Goal: Communication & Community: Answer question/provide support

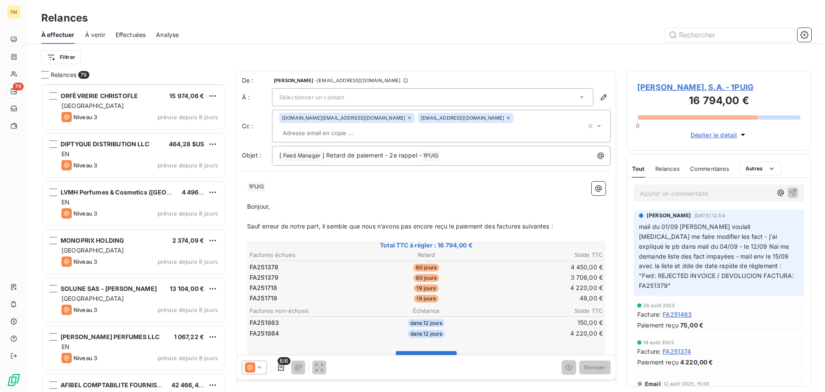
scroll to position [2279, 0]
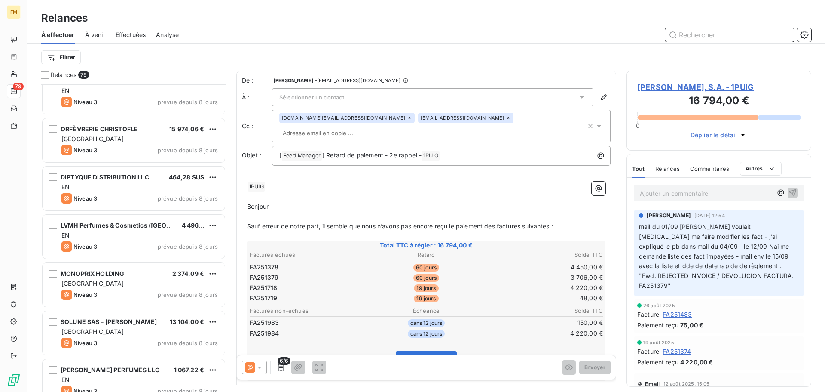
click at [714, 34] on input "text" at bounding box center [730, 35] width 129 height 14
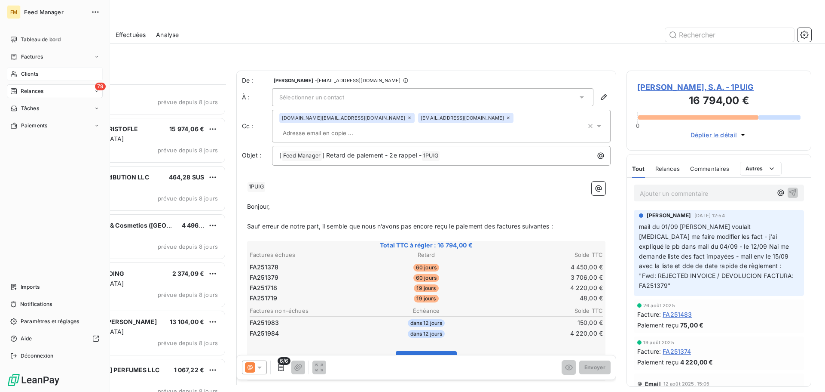
click at [28, 73] on span "Clients" at bounding box center [29, 74] width 17 height 8
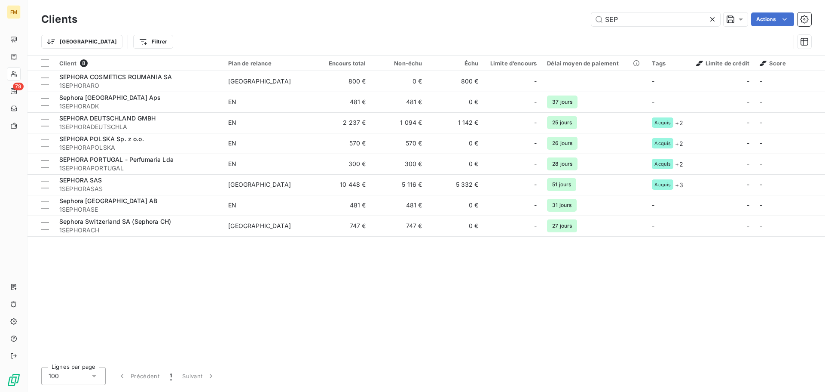
drag, startPoint x: 620, startPoint y: 19, endPoint x: 506, endPoint y: 1, distance: 116.2
click at [506, 1] on div "Clients SEP Actions Trier Filtrer" at bounding box center [427, 27] width 798 height 55
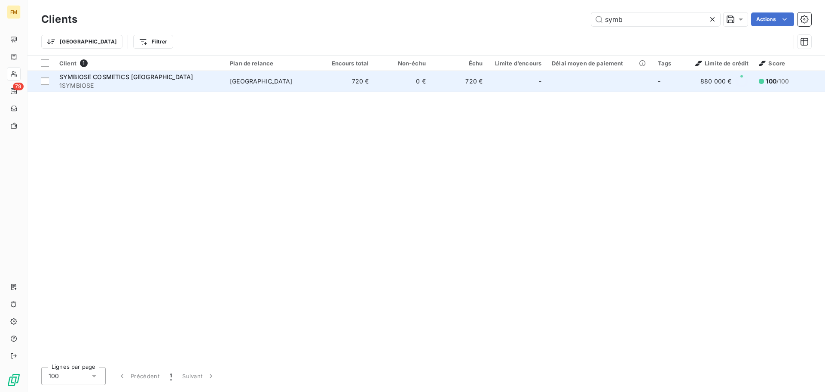
type input "symb"
click at [185, 87] on span "1SYMBIOSE" at bounding box center [139, 85] width 160 height 9
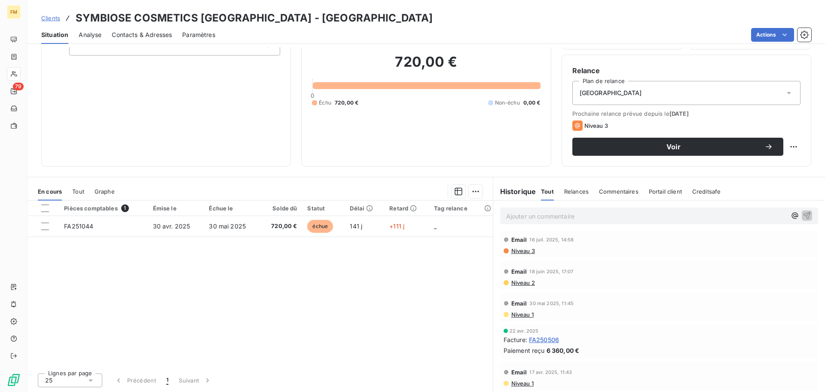
scroll to position [230, 0]
drag, startPoint x: 564, startPoint y: 341, endPoint x: 546, endPoint y: 341, distance: 18.1
click at [546, 341] on div "Facture : FA250506" at bounding box center [659, 339] width 311 height 9
drag, startPoint x: 315, startPoint y: 22, endPoint x: 252, endPoint y: 18, distance: 62.5
click at [252, 18] on div "Clients SYMBIOSE COSMETICS FRANCE - 1SYMBIOSE" at bounding box center [427, 17] width 798 height 15
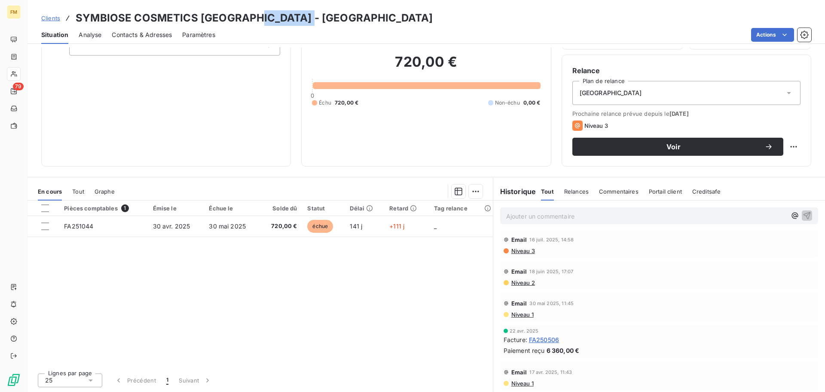
copy h3 "1SYMBIOSE"
click at [139, 34] on span "Contacts & Adresses" at bounding box center [142, 35] width 60 height 9
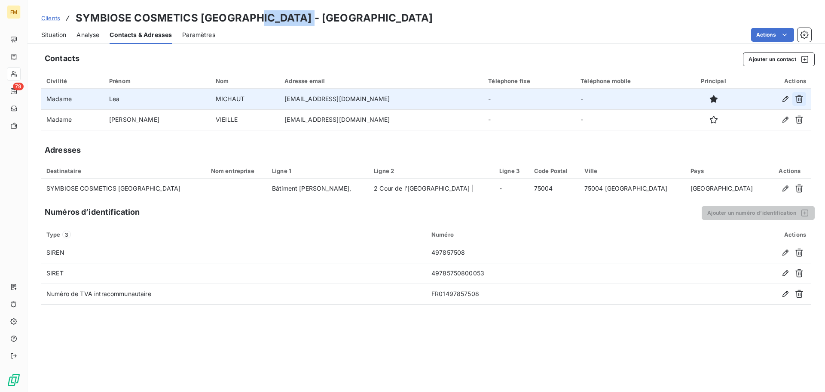
click at [804, 98] on button "button" at bounding box center [800, 99] width 14 height 14
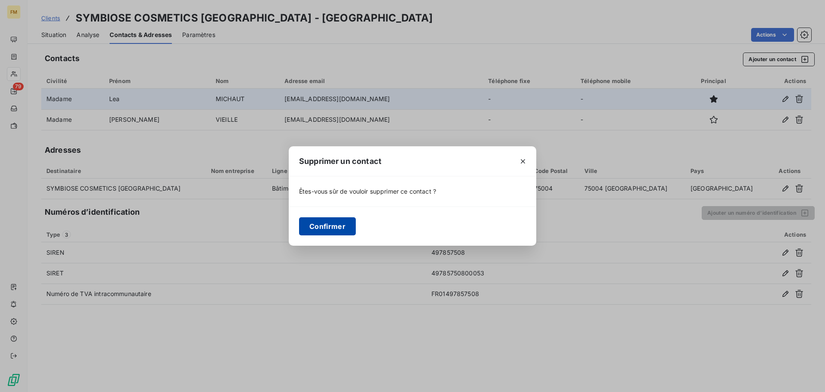
click at [334, 223] on button "Confirmer" at bounding box center [327, 226] width 57 height 18
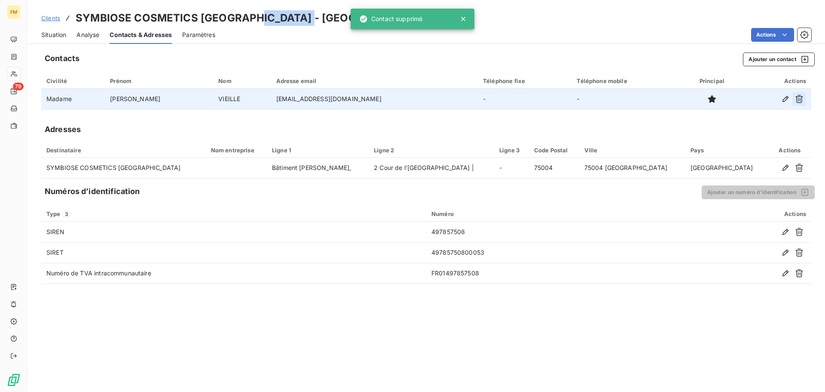
click at [801, 98] on icon "button" at bounding box center [799, 99] width 9 height 9
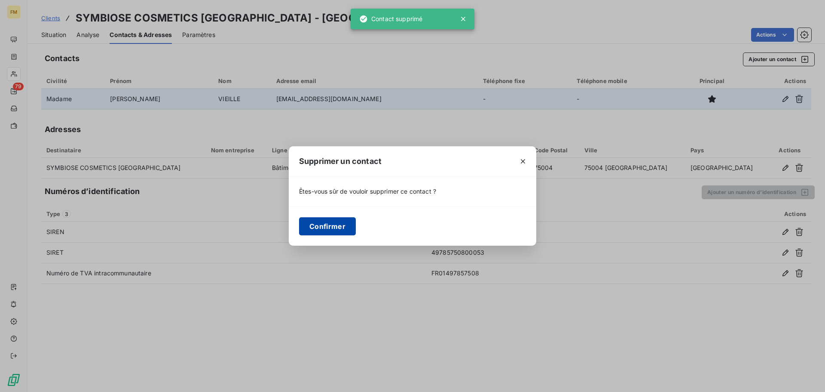
click at [335, 221] on button "Confirmer" at bounding box center [327, 226] width 57 height 18
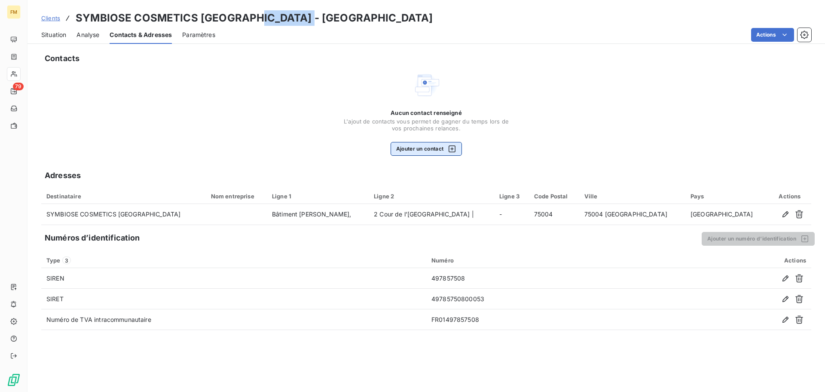
click at [421, 154] on button "Ajouter un contact" at bounding box center [427, 149] width 72 height 14
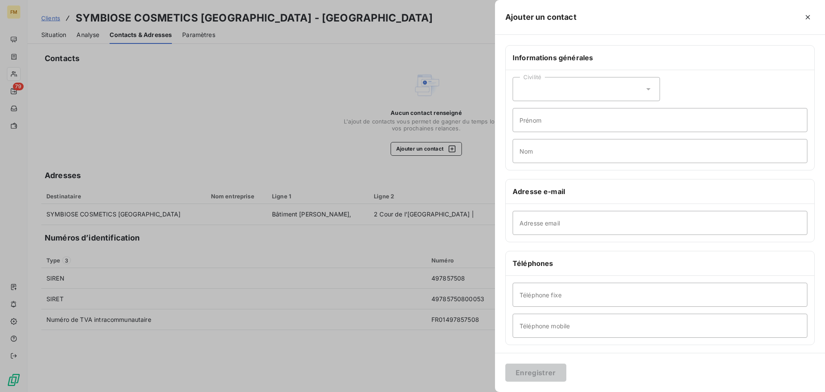
click at [643, 96] on div "Civilité" at bounding box center [586, 89] width 147 height 24
click at [531, 115] on li "Madame" at bounding box center [586, 110] width 147 height 15
click at [580, 221] on input "Adresse email" at bounding box center [660, 223] width 295 height 24
paste input "frcomptafournisseurs@loccitane.com"
type input "frcomptafournisseurs@loccitane.com"
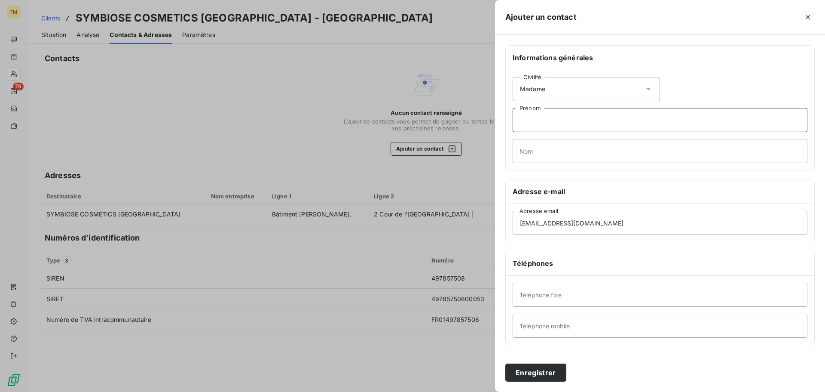
click at [592, 115] on input "Prénom" at bounding box center [660, 120] width 295 height 24
paste input "INVOICE"
type input "INVOICE"
click at [549, 371] on button "Enregistrer" at bounding box center [536, 372] width 61 height 18
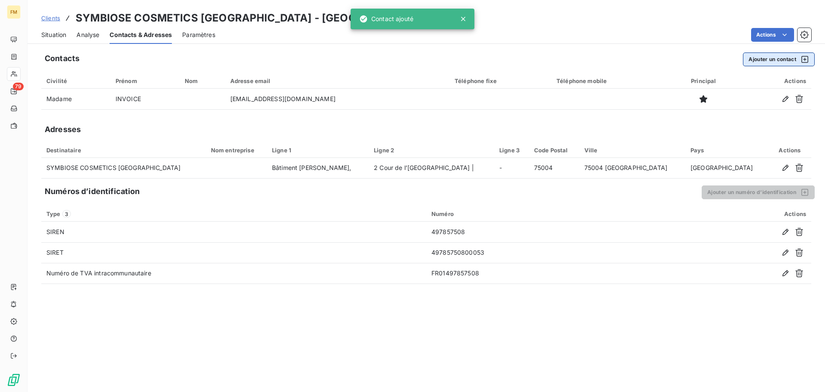
click at [780, 61] on button "Ajouter un contact" at bounding box center [779, 59] width 72 height 14
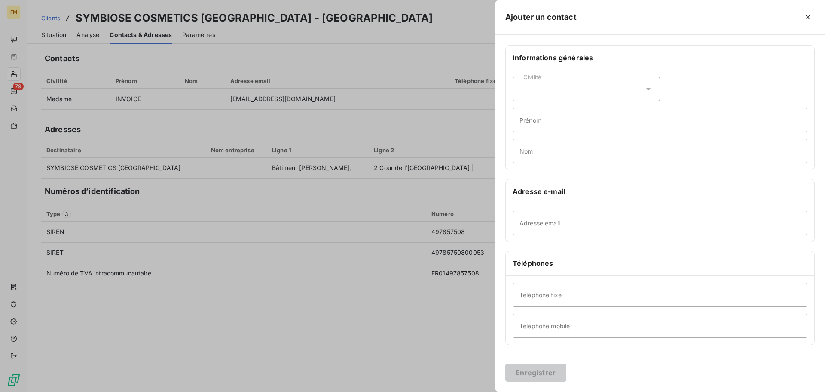
click at [647, 89] on icon at bounding box center [648, 89] width 9 height 9
click at [525, 109] on input "radio" at bounding box center [522, 110] width 9 height 9
click at [578, 222] on input "Adresse email" at bounding box center [660, 223] width 295 height 24
paste input "Mathilde.RUCHE@loccitane.com"
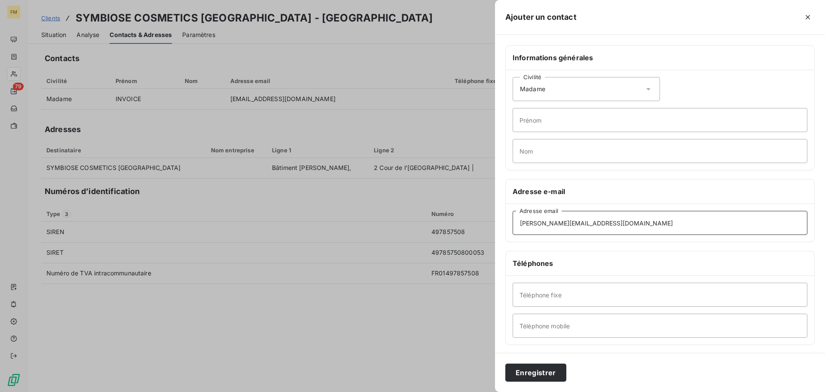
type input "Mathilde.RUCHE@loccitane.com"
click at [594, 129] on input "Prénom" at bounding box center [660, 120] width 295 height 24
click at [545, 154] on input "Nom" at bounding box center [660, 151] width 295 height 24
paste input "RUCHE"
type input "RUCHE"
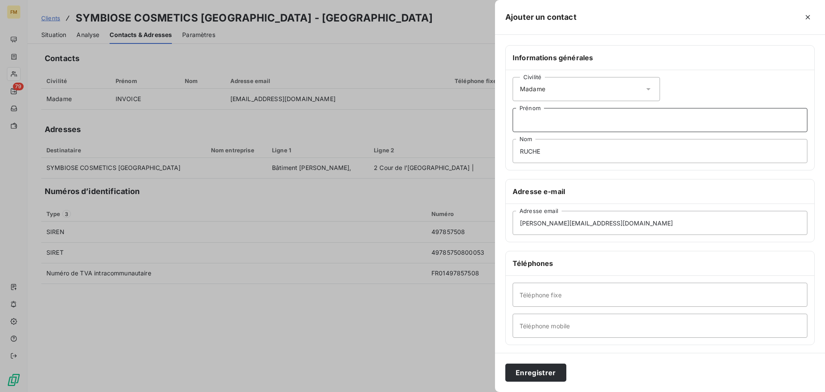
click at [539, 120] on input "Prénom" at bounding box center [660, 120] width 295 height 24
paste input "Mathilde"
type input "Mathilde"
click at [655, 210] on div "Mathilde.RUCHE@loccitane.com Adresse email" at bounding box center [660, 223] width 309 height 38
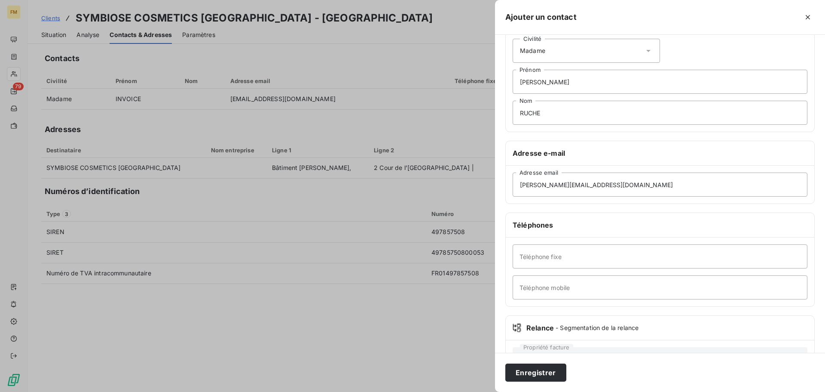
scroll to position [74, 0]
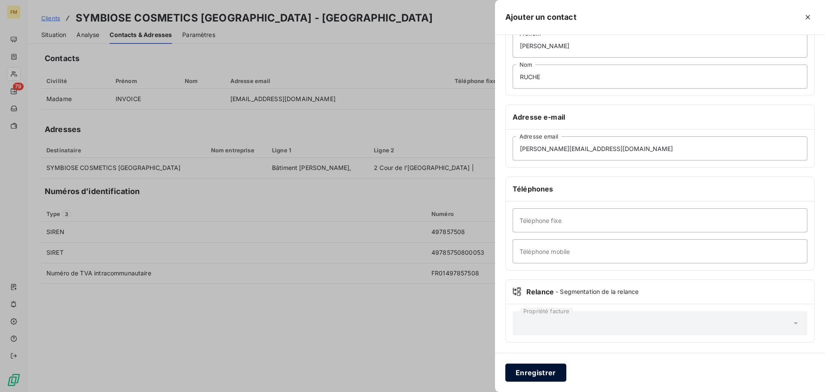
click at [550, 371] on button "Enregistrer" at bounding box center [536, 372] width 61 height 18
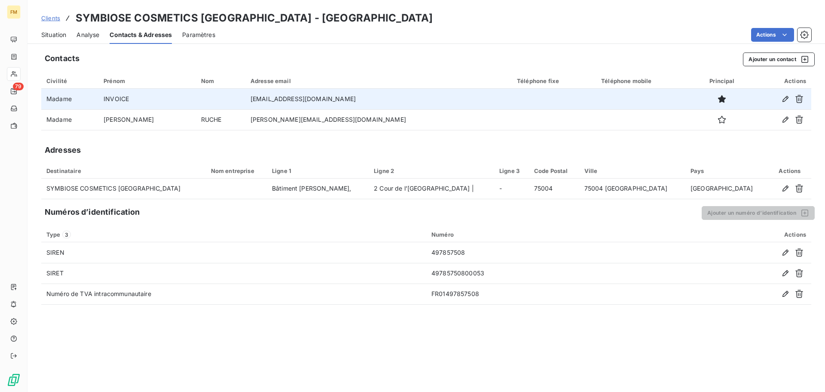
drag, startPoint x: 369, startPoint y: 102, endPoint x: 238, endPoint y: 104, distance: 130.7
click at [245, 104] on td "frcomptafournisseurs@loccitane.com" at bounding box center [378, 99] width 267 height 21
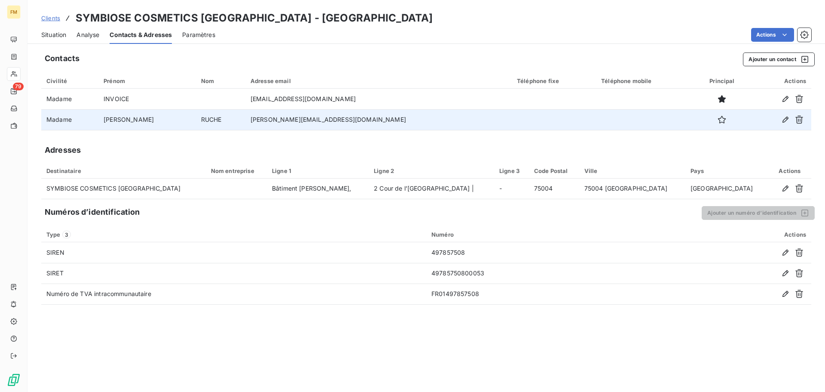
copy td "frcomptafournisseurs@loccitane.com"
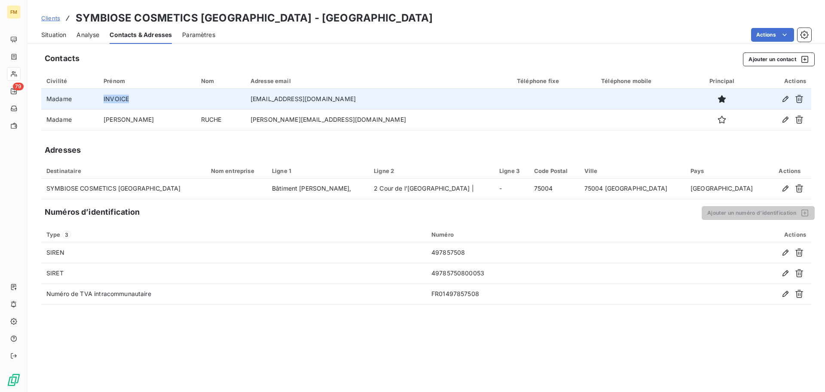
drag, startPoint x: 132, startPoint y: 101, endPoint x: 113, endPoint y: 101, distance: 18.9
click at [113, 101] on td "INVOICE" at bounding box center [146, 99] width 97 height 21
copy td "INVOICE"
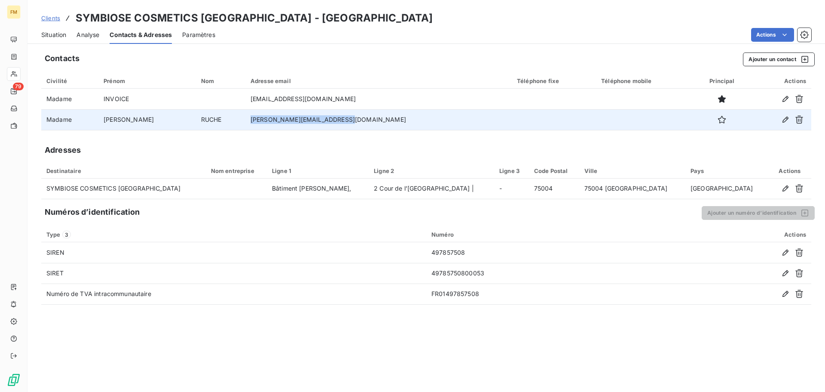
drag, startPoint x: 356, startPoint y: 119, endPoint x: 240, endPoint y: 122, distance: 115.7
click at [245, 122] on td "mathilde.ruche@loccitane.com" at bounding box center [378, 119] width 267 height 21
copy td "mathilde.ruche@loccitane.com"
drag, startPoint x: 208, startPoint y: 121, endPoint x: 181, endPoint y: 123, distance: 26.3
click at [196, 123] on td "RUCHE" at bounding box center [220, 119] width 49 height 21
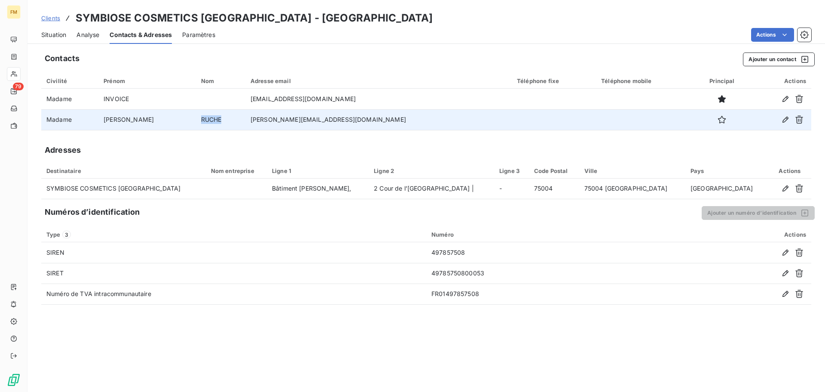
copy td "RUCHE"
drag, startPoint x: 126, startPoint y: 121, endPoint x: 113, endPoint y: 121, distance: 12.9
click at [113, 121] on td "Mathilde" at bounding box center [146, 119] width 97 height 21
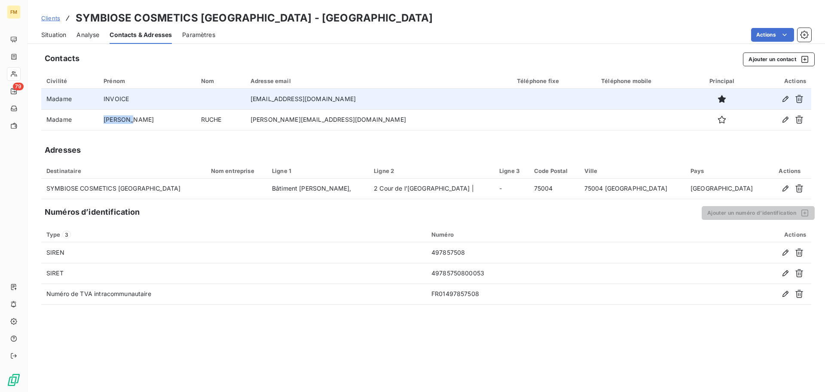
copy td "Mathilde"
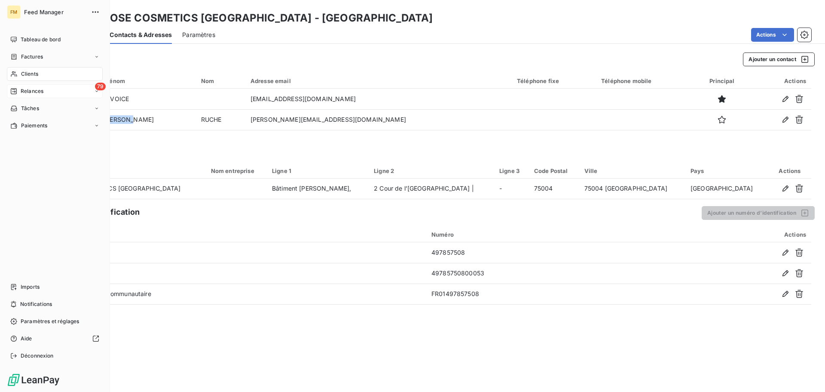
click at [42, 91] on span "Relances" at bounding box center [32, 91] width 23 height 8
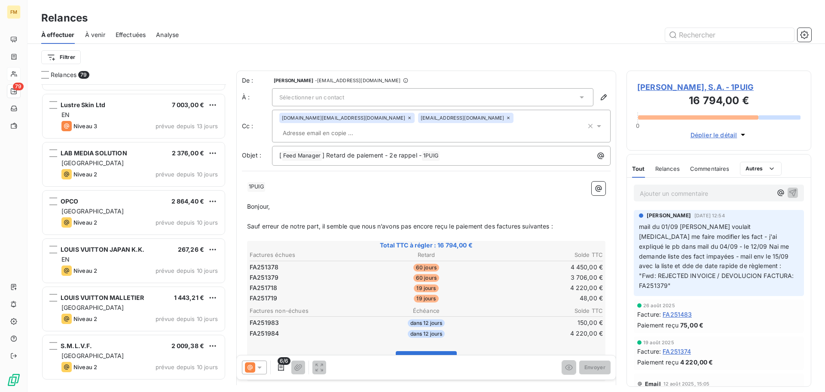
scroll to position [43, 0]
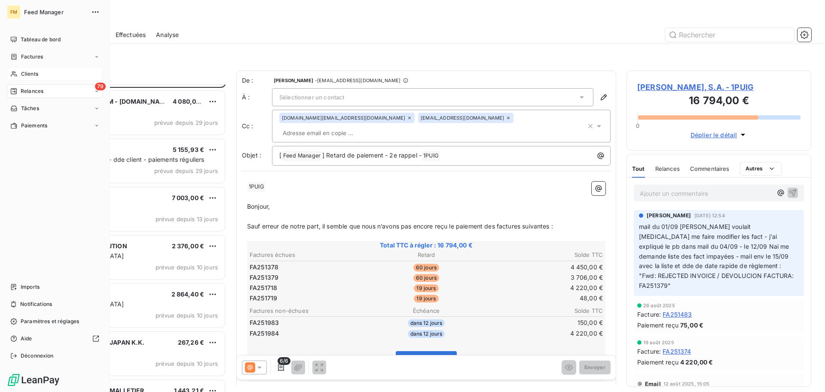
click at [16, 74] on icon at bounding box center [14, 74] width 6 height 6
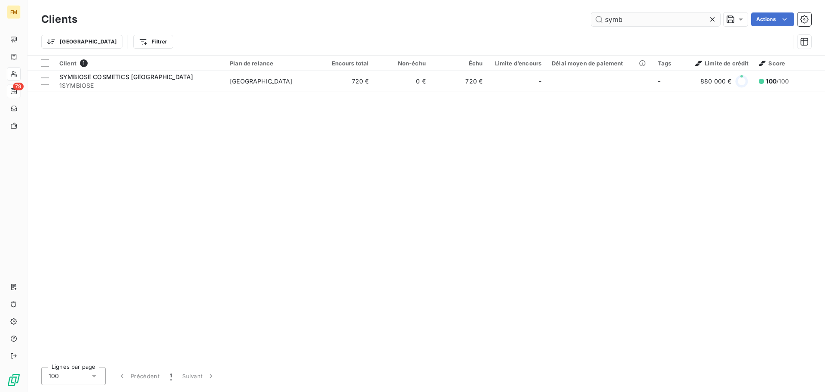
click at [638, 21] on input "symb" at bounding box center [656, 19] width 129 height 14
type input "symbiose"
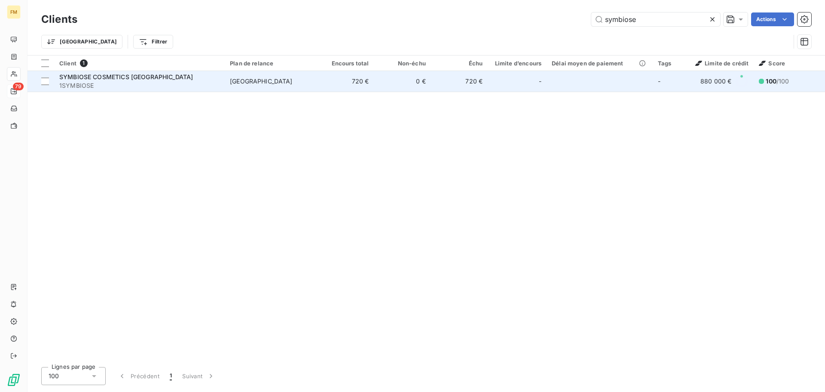
click at [389, 83] on td "0 €" at bounding box center [402, 81] width 57 height 21
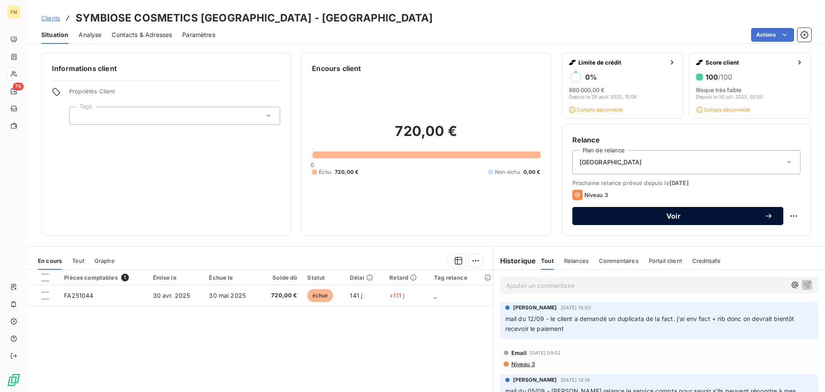
click at [678, 217] on span "Voir" at bounding box center [674, 215] width 182 height 7
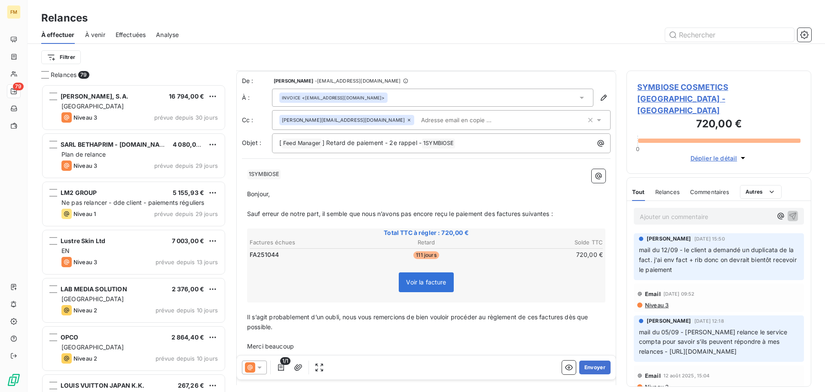
scroll to position [41, 0]
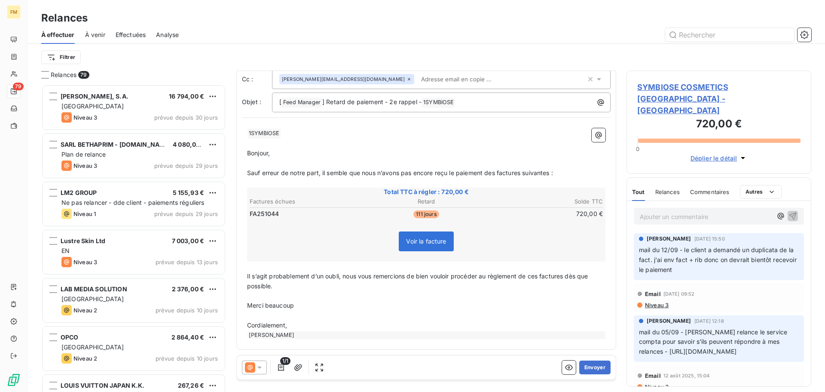
click at [502, 171] on span "Sauf erreur de notre part, il semble que nous n’avons pas encore reçu le paieme…" at bounding box center [400, 172] width 306 height 7
click at [495, 171] on span "Sauf erreur de notre part, il semble que nous n’avons pas encore reçu le paieme…" at bounding box center [400, 172] width 306 height 7
click at [535, 174] on span "Sauf erreur de notre part, il semble que nous n’avons pas encore reçu le paieme…" at bounding box center [422, 172] width 351 height 7
drag, startPoint x: 561, startPoint y: 176, endPoint x: 535, endPoint y: 171, distance: 26.4
click at [535, 171] on p "Sauf erreur de notre part, il semble que nous n’avons pas encore reçu le paieme…" at bounding box center [426, 173] width 359 height 10
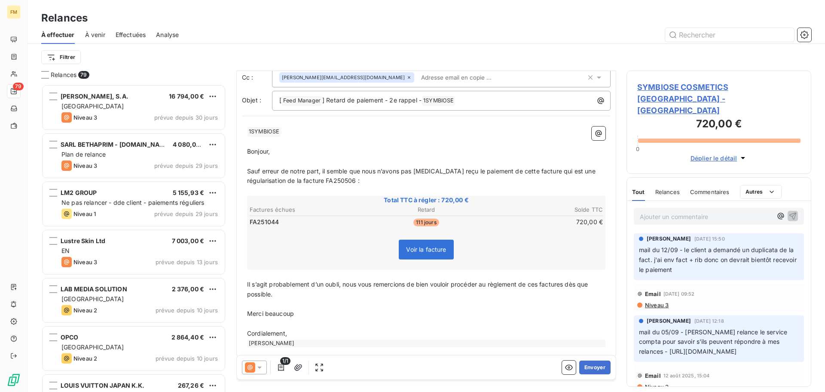
scroll to position [51, 0]
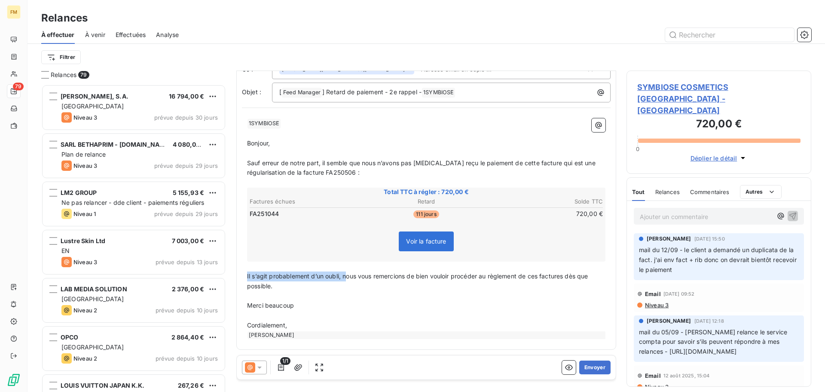
drag, startPoint x: 346, startPoint y: 279, endPoint x: 246, endPoint y: 280, distance: 99.3
click at [246, 280] on div "﻿ 1SYMBIOSE ﻿ ﻿ ﻿ Bonjour, ﻿ Sauf erreur de notre part, il semble que nous n’av…" at bounding box center [426, 228] width 369 height 231
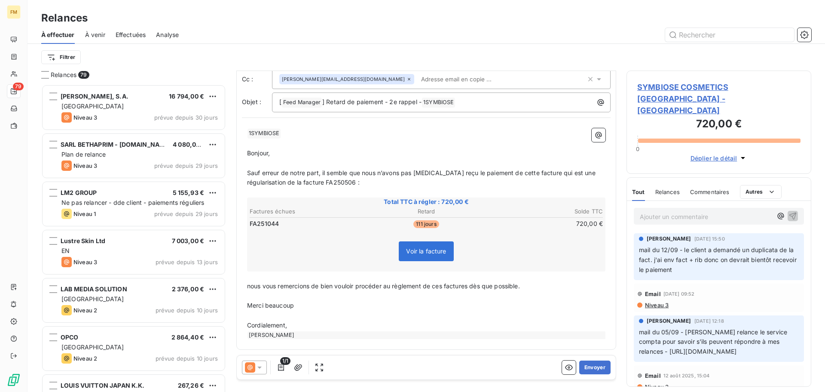
click at [444, 285] on span "nous vous remercions de bien vouloir procéder au règlement de ces factures dès …" at bounding box center [383, 285] width 273 height 7
click at [475, 286] on span "nous vous remercions de bien vouloir procéder au règlement de cette factures dè…" at bounding box center [386, 285] width 278 height 7
drag, startPoint x: 537, startPoint y: 307, endPoint x: 528, endPoint y: 326, distance: 21.0
click at [537, 308] on p "Merci beaucoup" at bounding box center [426, 306] width 359 height 10
drag, startPoint x: 362, startPoint y: 172, endPoint x: 323, endPoint y: 172, distance: 38.7
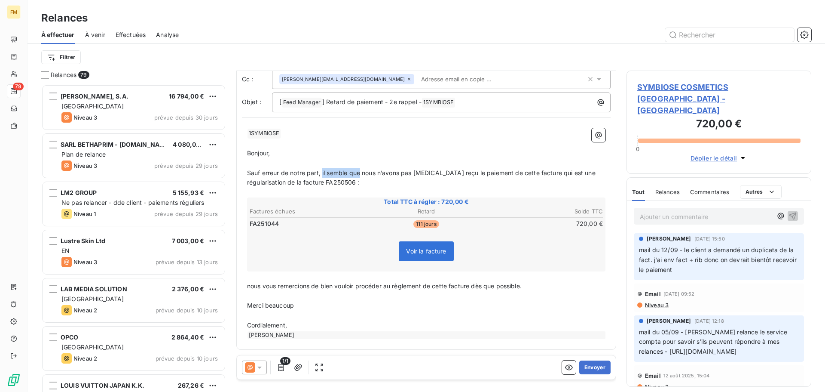
click at [323, 172] on span "Sauf erreur de notre part, il semble que nous n’avons pas encore reçu le paieme…" at bounding box center [422, 177] width 350 height 17
click at [253, 282] on span "nous vous remercions de bien vouloir procéder au règlement de cette facture dès…" at bounding box center [384, 285] width 275 height 7
click at [592, 365] on button "Envoyer" at bounding box center [595, 367] width 31 height 14
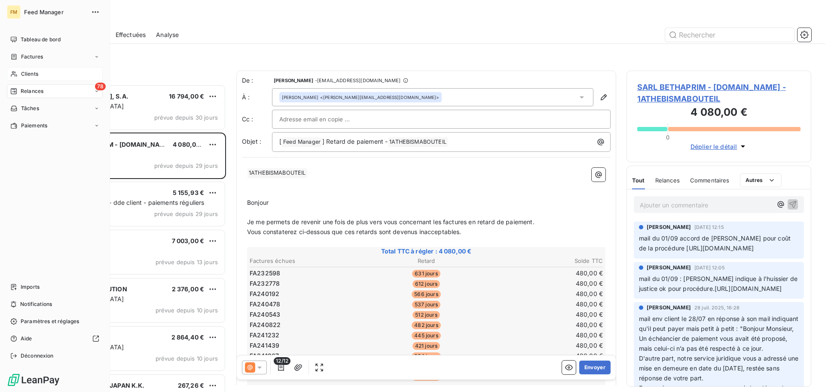
click at [21, 73] on span "Clients" at bounding box center [29, 74] width 17 height 8
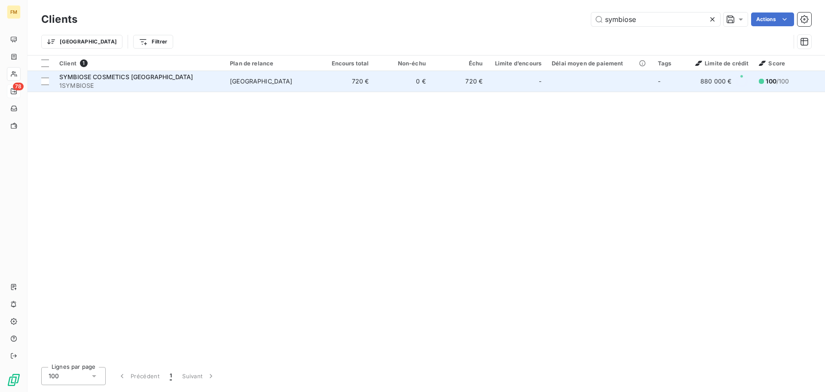
click at [206, 83] on span "1SYMBIOSE" at bounding box center [139, 85] width 160 height 9
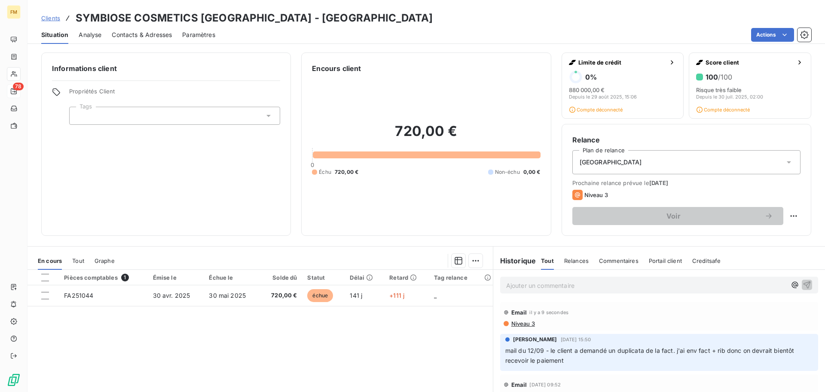
click at [540, 291] on div "Ajouter un commentaire ﻿" at bounding box center [659, 284] width 318 height 17
click at [546, 286] on p "Ajouter un commentaire ﻿" at bounding box center [646, 285] width 280 height 11
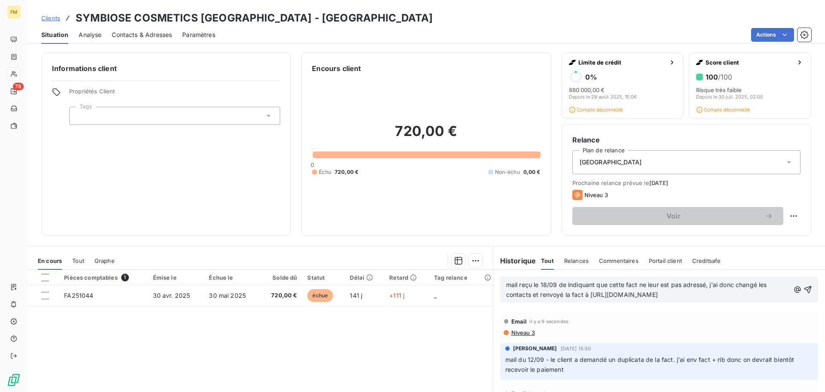
click at [586, 296] on span "mail reçu le 18/09 de indiquant que cette fact ne leur est pas adressé, j'ai do…" at bounding box center [637, 289] width 263 height 17
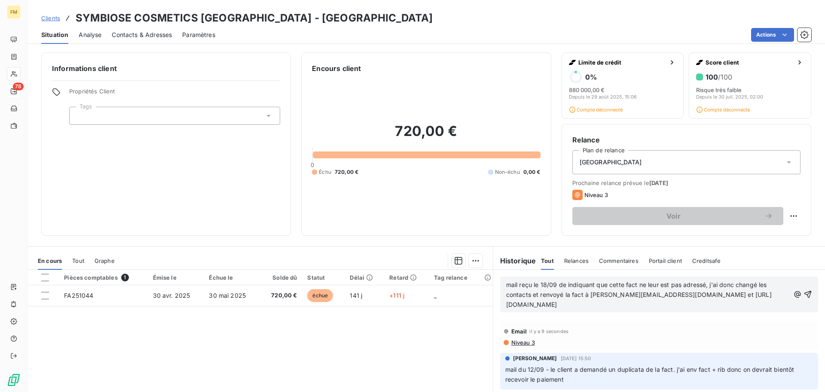
click at [693, 294] on p "mail reçu le 18/09 de indiquant que cette fact ne leur est pas adressé, j'ai do…" at bounding box center [648, 295] width 284 height 30
click at [642, 304] on span "mail reçu le 18/09 de indiquant que cette fact ne leur est pas adressé, j'ai do…" at bounding box center [637, 294] width 263 height 27
click at [714, 304] on p "mail reçu le 18/09 de indiquant que cette fact ne leur est pas adressé, j'ai do…" at bounding box center [648, 295] width 284 height 30
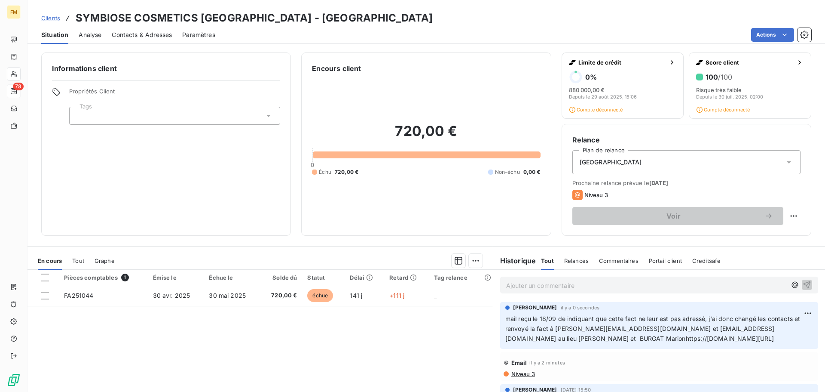
click at [599, 338] on span "mail reçu le 18/09 de indiquant que cette fact ne leur est pas adressé, j'ai do…" at bounding box center [654, 328] width 297 height 27
click at [600, 341] on span "mail reçu le 18/09 de indiquant que cette fact ne leur est pas adressé, j'ai do…" at bounding box center [654, 328] width 297 height 27
click at [794, 312] on html "FM 78 Clients SYMBIOSE COSMETICS FRANCE - 1SYMBIOSE Situation Analyse Contacts …" at bounding box center [412, 196] width 825 height 392
click at [763, 330] on div "Editer" at bounding box center [775, 332] width 48 height 14
click at [521, 342] on span "mail reçu le 18/09 de indiquant que cette fact ne leur est pas adressé, j'ai do…" at bounding box center [654, 328] width 297 height 27
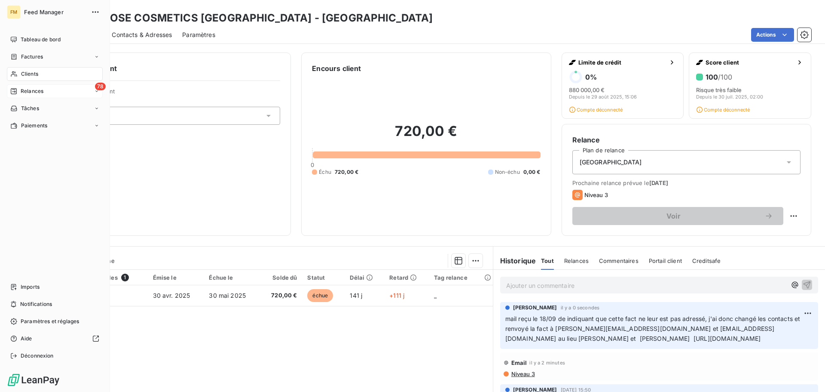
click at [19, 92] on div "Relances" at bounding box center [26, 91] width 33 height 8
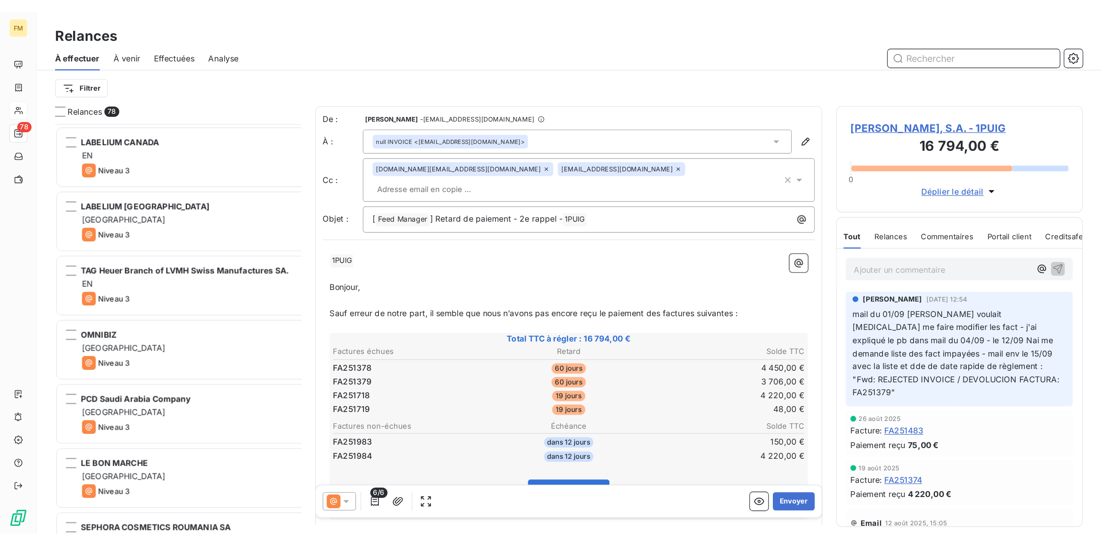
scroll to position [456, 247]
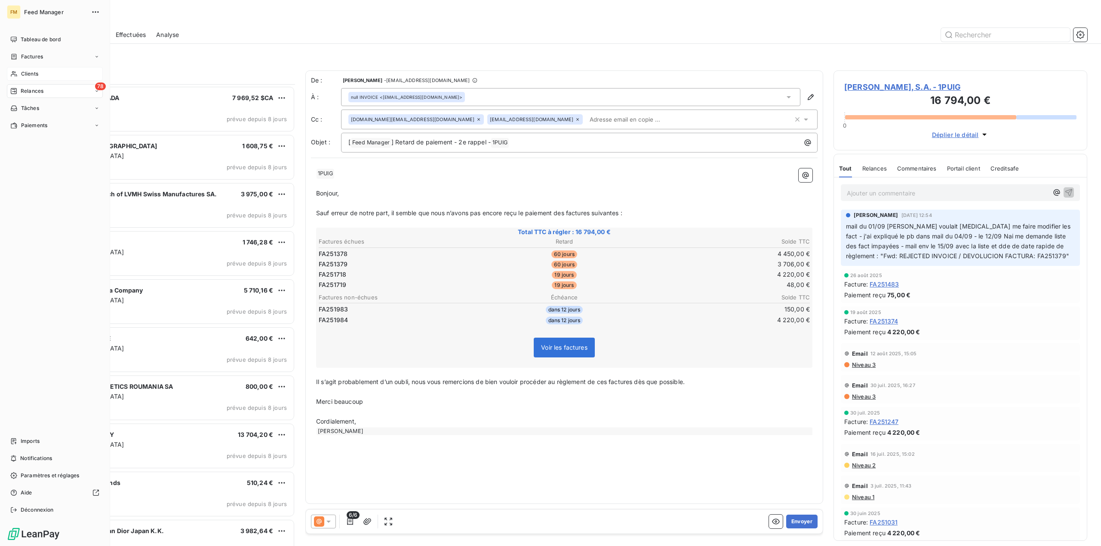
click at [32, 73] on span "Clients" at bounding box center [29, 74] width 17 height 8
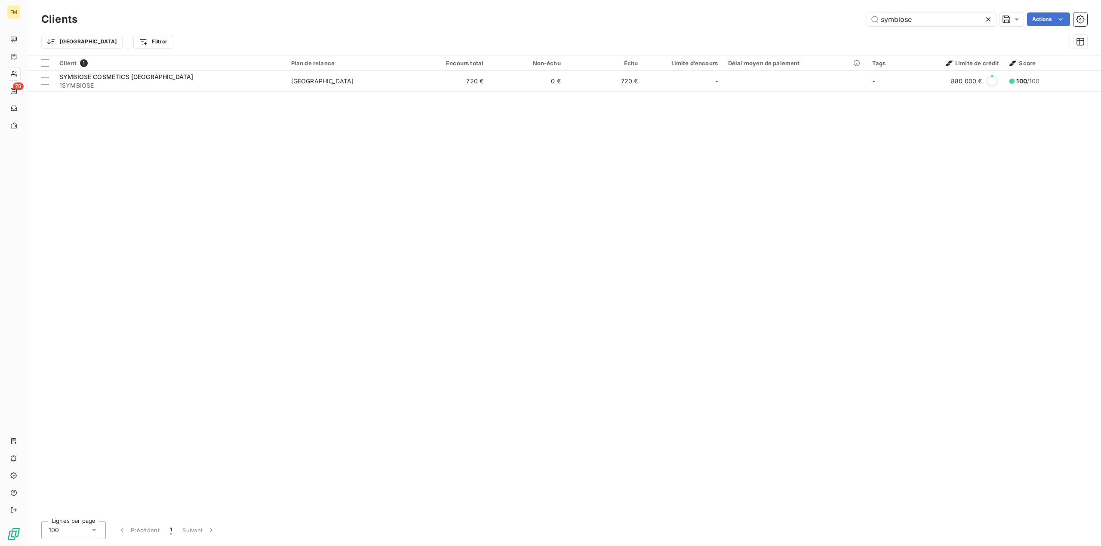
drag, startPoint x: 925, startPoint y: 18, endPoint x: 709, endPoint y: -9, distance: 217.5
click at [709, 0] on html "FM 78 Clients symbiose Actions Trier Filtrer Client 1 Plan de relance Encours t…" at bounding box center [550, 273] width 1101 height 546
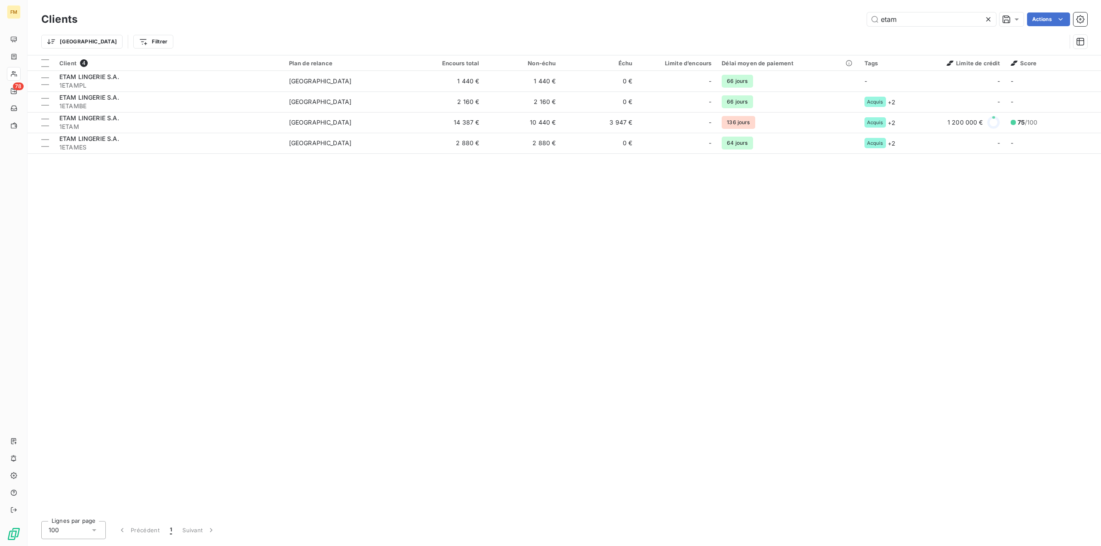
type input "etam"
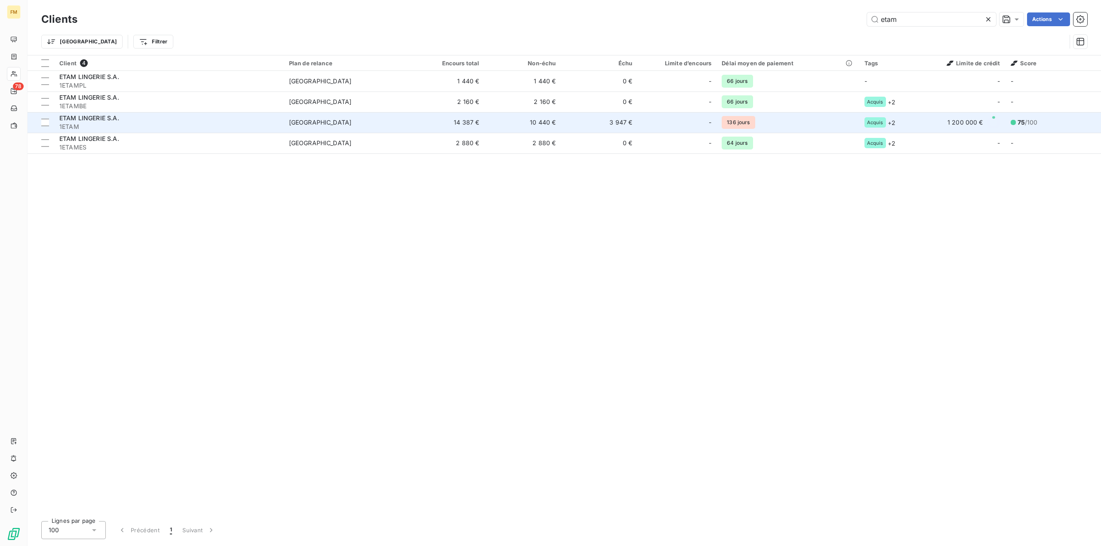
click at [198, 129] on span "1ETAM" at bounding box center [168, 127] width 219 height 9
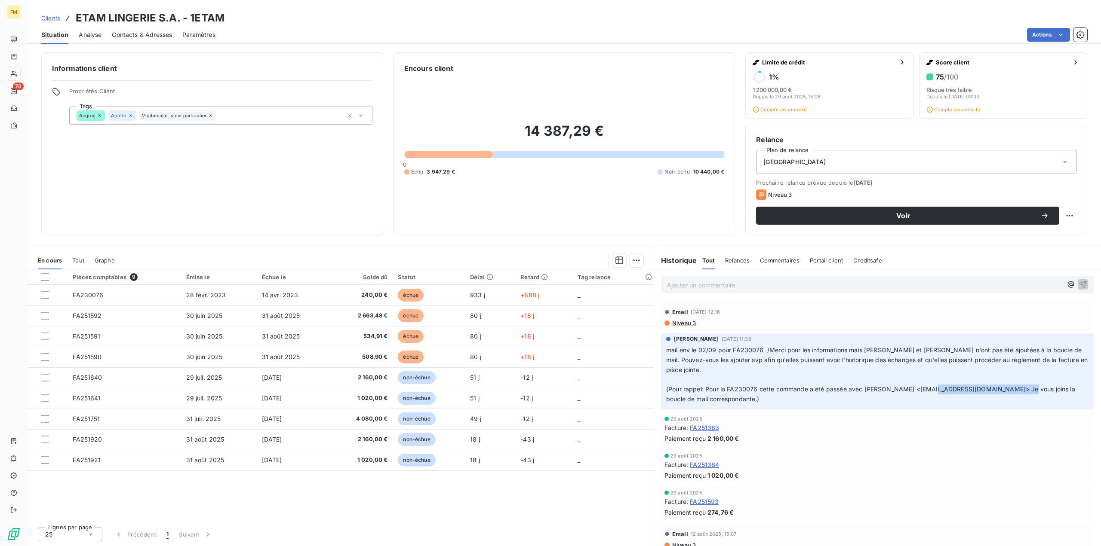
drag, startPoint x: 1024, startPoint y: 389, endPoint x: 930, endPoint y: 392, distance: 94.6
click at [825, 391] on span "(Pour rappel: Pour la FA230076 cette commande a été passée avec Montchovet, Aud…" at bounding box center [871, 394] width 411 height 17
copy span "montchovet@feed-manager.com"
drag, startPoint x: 918, startPoint y: 405, endPoint x: 951, endPoint y: 398, distance: 34.0
click at [825, 391] on div "Virginie COELHO 2 sept. 2025, 11:38 mail env le 02/09 pour FA230076 /Merci pour…" at bounding box center [877, 372] width 433 height 76
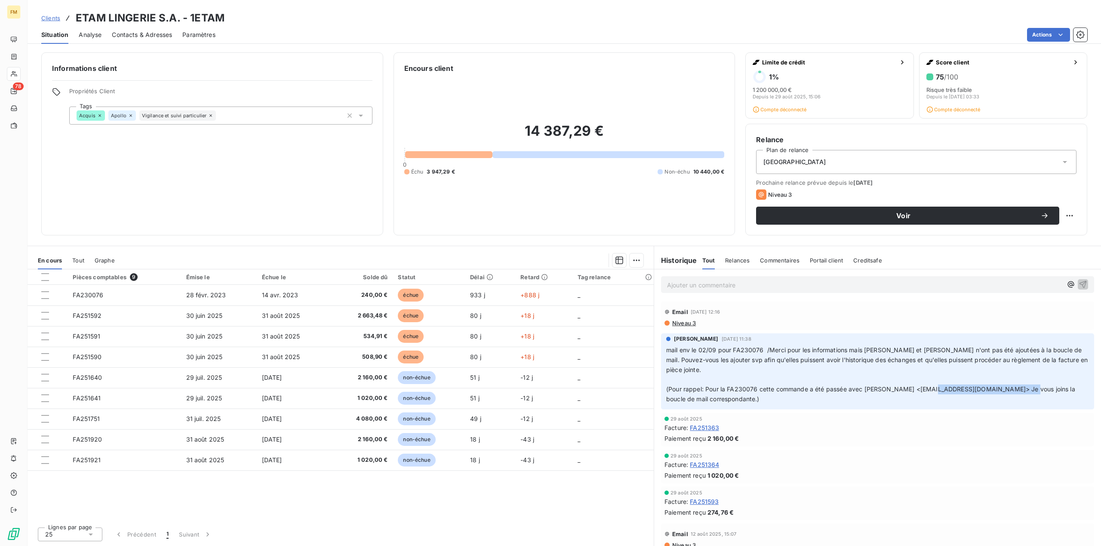
drag, startPoint x: 1026, startPoint y: 389, endPoint x: 928, endPoint y: 394, distance: 97.7
click at [825, 391] on p "mail env le 02/09 pour FA230076 /Merci pour les informations mais Neila Benkhel…" at bounding box center [877, 375] width 423 height 59
copy span "montchovet@feed-manager.com>"
click at [144, 34] on span "Contacts & Adresses" at bounding box center [142, 35] width 60 height 9
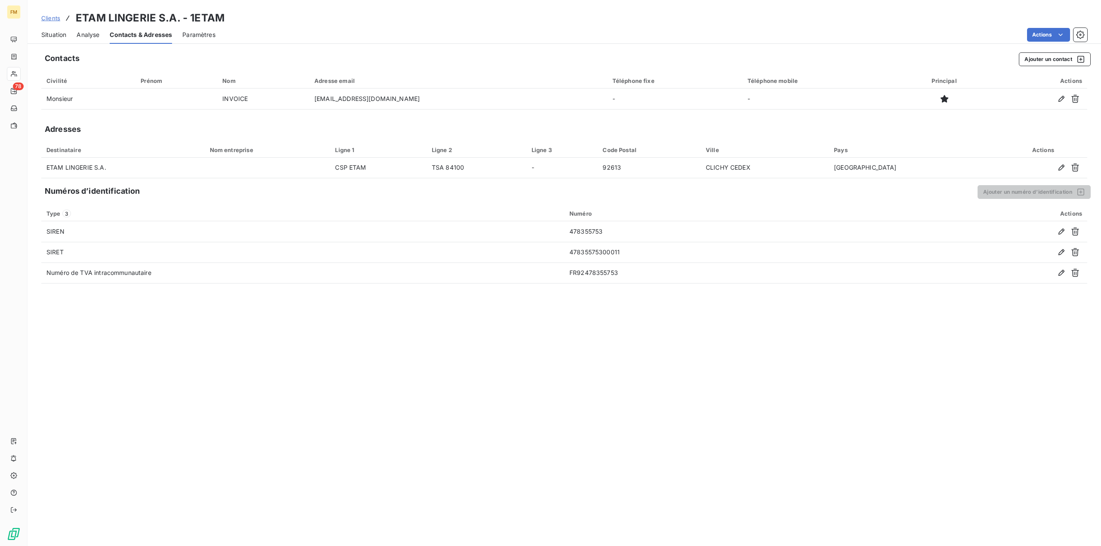
click at [313, 391] on div "Contacts Ajouter un contact Civilité Prénom Nom Adresse email Téléphone fixe Té…" at bounding box center [564, 296] width 1073 height 499
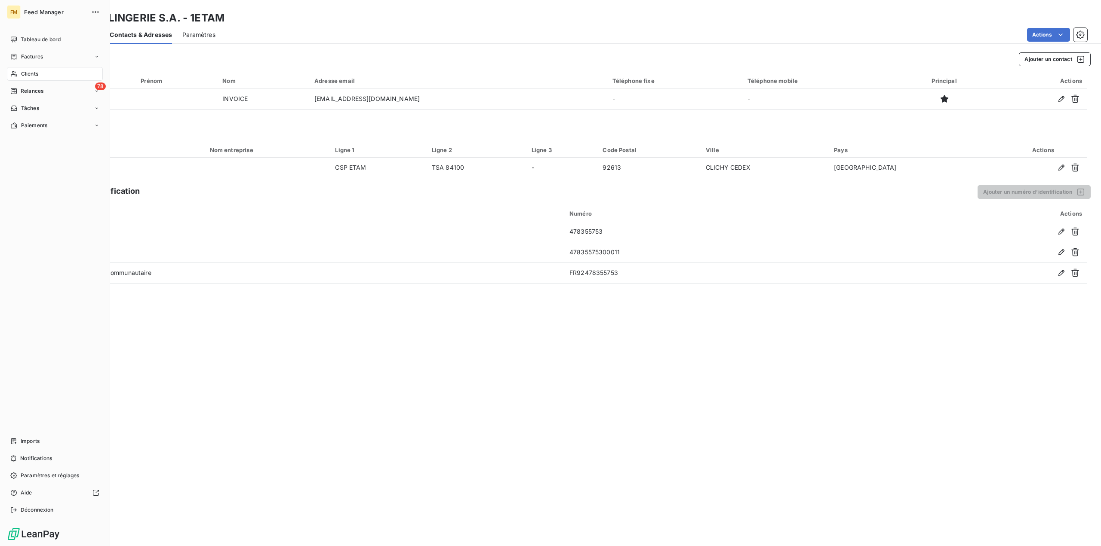
click at [18, 75] on div "Clients" at bounding box center [55, 74] width 96 height 14
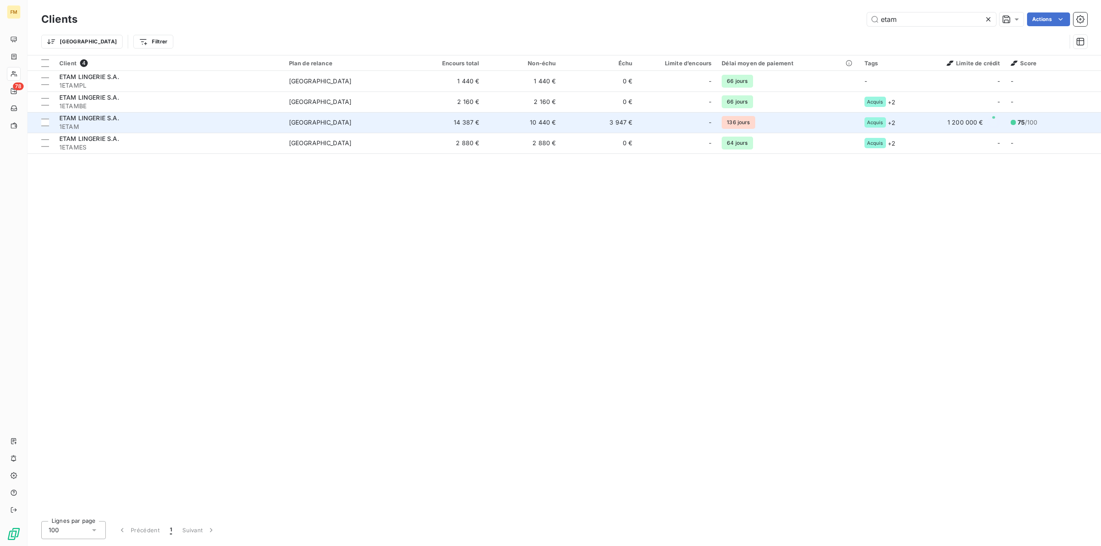
click at [90, 126] on span "1ETAM" at bounding box center [168, 127] width 219 height 9
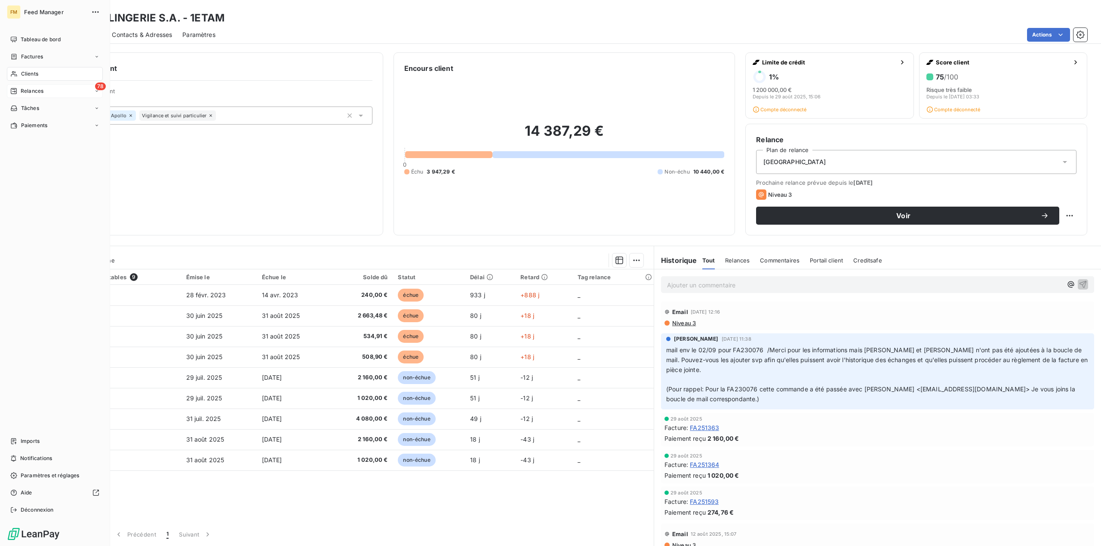
click at [28, 86] on div "78 Relances" at bounding box center [55, 91] width 96 height 14
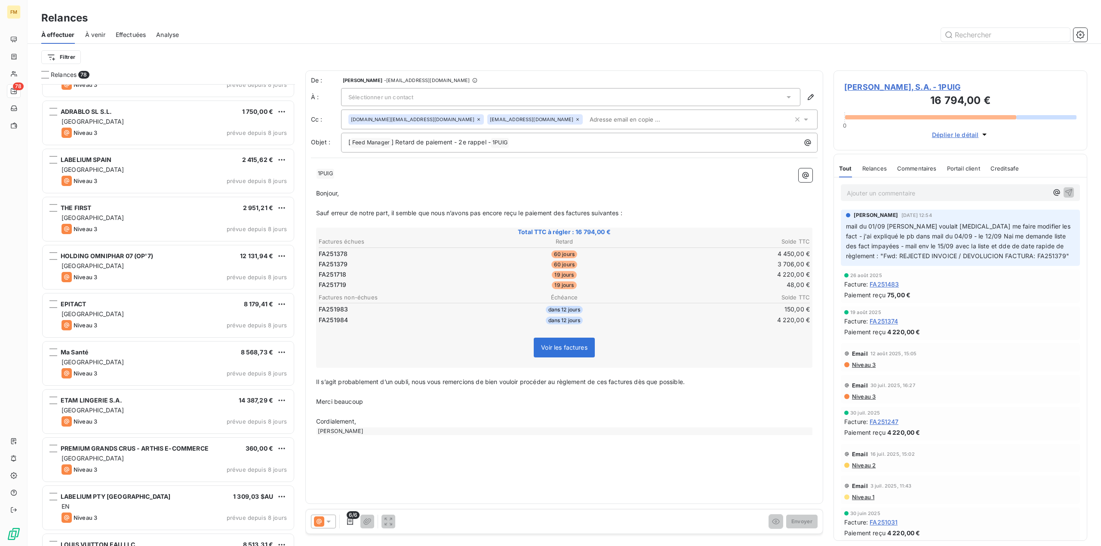
scroll to position [1505, 0]
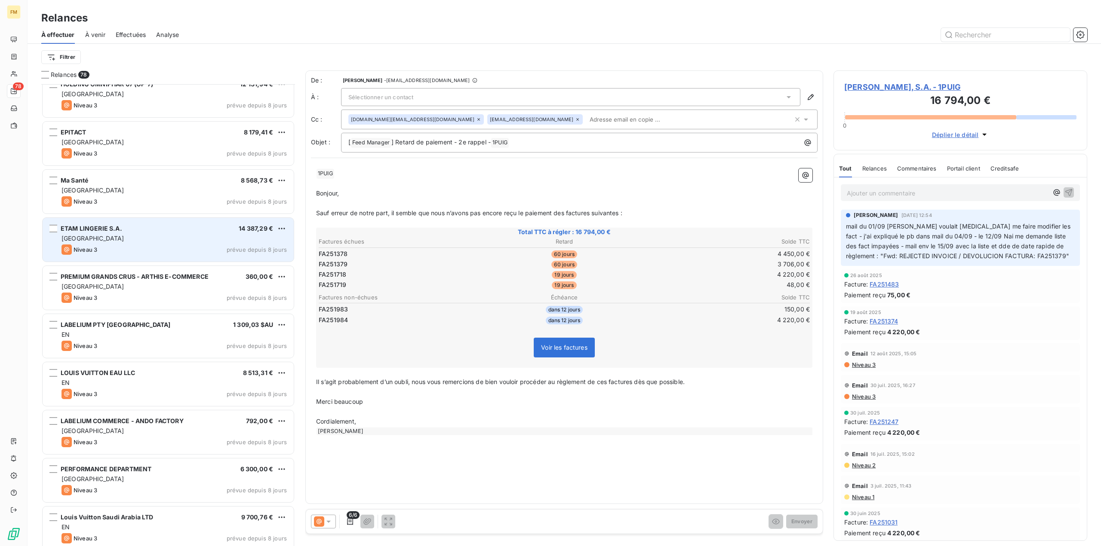
click at [142, 247] on div "Niveau 3 prévue depuis 8 jours" at bounding box center [173, 250] width 225 height 10
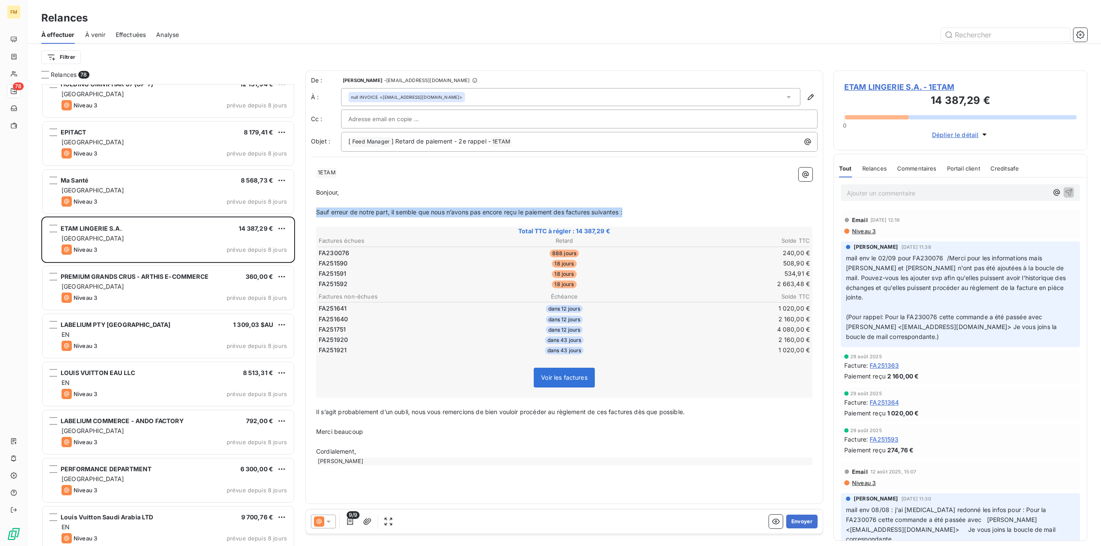
drag, startPoint x: 641, startPoint y: 215, endPoint x: 316, endPoint y: 207, distance: 324.2
click at [316, 208] on p "Sauf erreur de notre part, il semble que nous n’avons pas encore reçu le paieme…" at bounding box center [564, 213] width 496 height 10
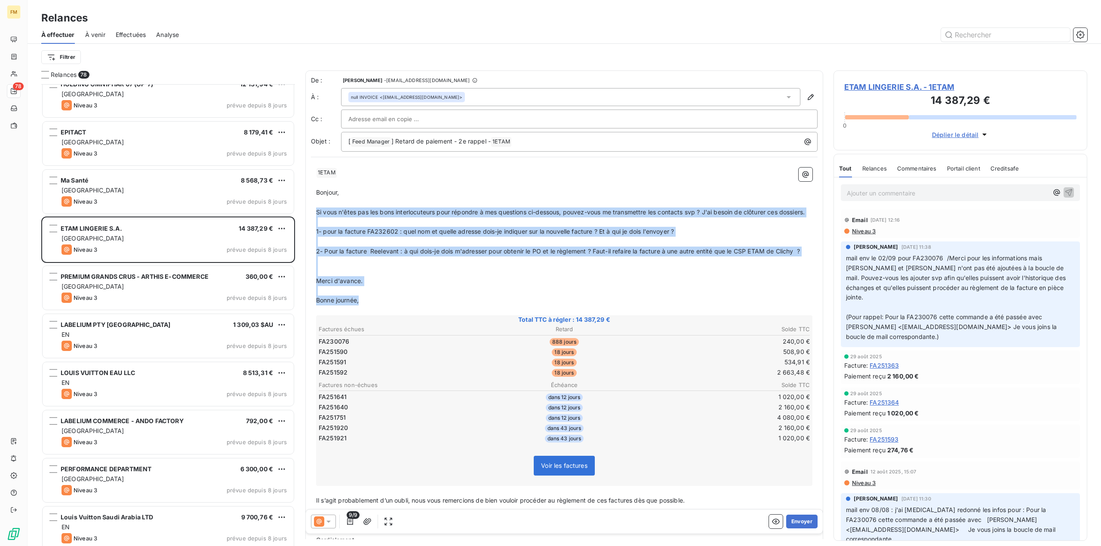
drag, startPoint x: 373, startPoint y: 312, endPoint x: 311, endPoint y: 212, distance: 117.8
click at [311, 212] on div "﻿ 1ETAM ﻿ ﻿ ﻿ Bonjour, ﻿ Si vous n'êtes pas les bons interlocuteurs pour répond…" at bounding box center [564, 361] width 506 height 397
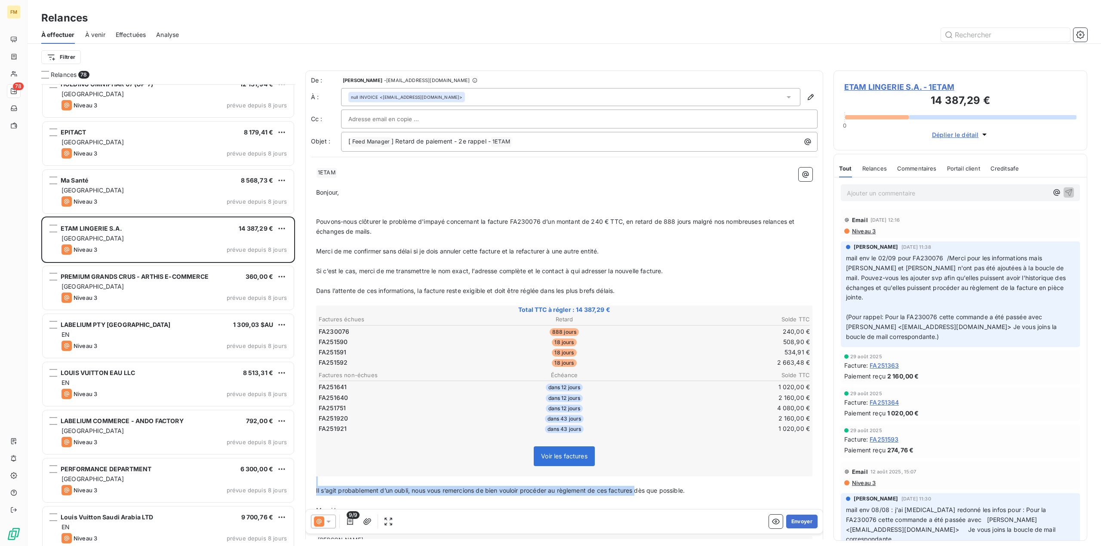
drag, startPoint x: 697, startPoint y: 496, endPoint x: 548, endPoint y: 507, distance: 149.6
click at [315, 391] on div "﻿ 1ETAM ﻿ ﻿ ﻿ Bonjour, ﻿ ﻿ Pouvons-nous clôturer le problème d'impayé concernan…" at bounding box center [564, 356] width 506 height 387
click at [702, 391] on p "﻿" at bounding box center [564, 501] width 496 height 10
drag, startPoint x: 674, startPoint y: 488, endPoint x: 299, endPoint y: 486, distance: 374.9
click at [299, 391] on div "Relances 78 THE FIRST 2 951,21 € FRANCE Niveau 3 prévue depuis 8 jours HOLDING …" at bounding box center [564, 309] width 1073 height 476
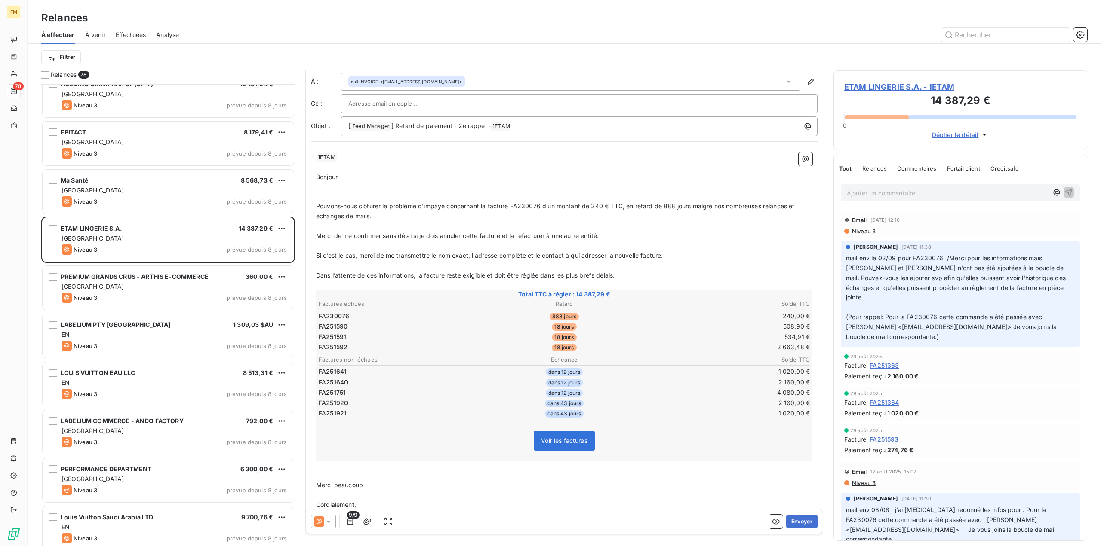
scroll to position [41, 0]
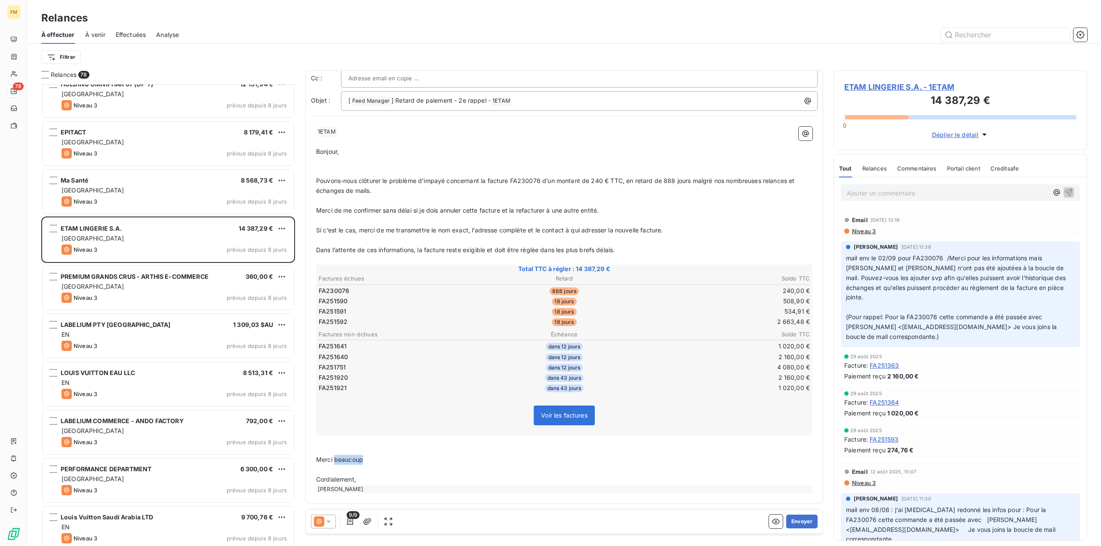
drag, startPoint x: 371, startPoint y: 461, endPoint x: 335, endPoint y: 463, distance: 36.6
click at [335, 391] on p "Merci beaucoup" at bounding box center [564, 460] width 496 height 10
click at [788, 391] on button "Envoyer" at bounding box center [801, 522] width 31 height 14
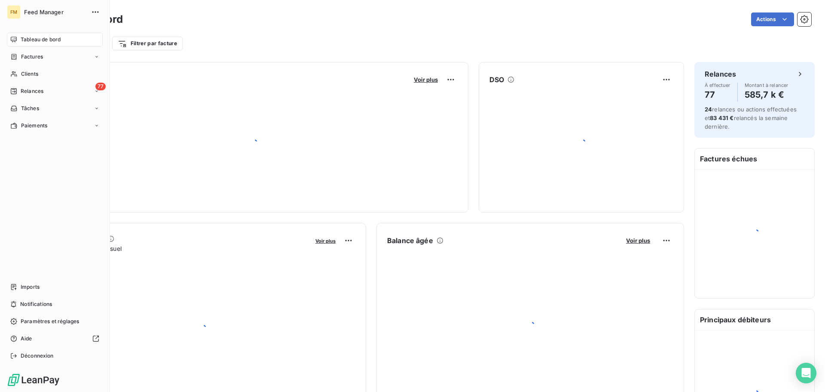
click at [20, 15] on div "FM" at bounding box center [14, 12] width 14 height 14
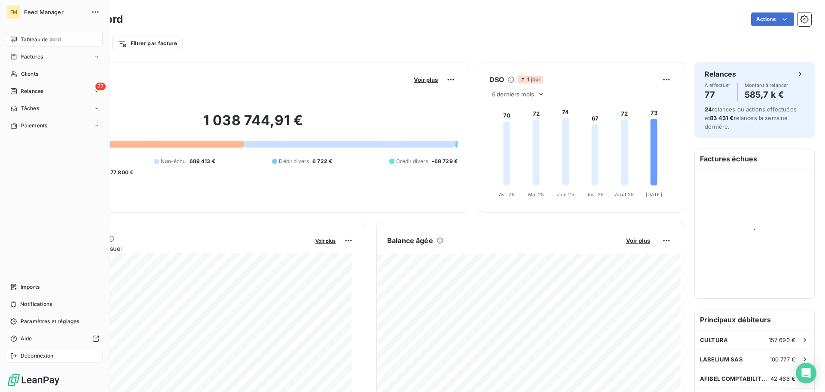
click at [40, 350] on div "Déconnexion" at bounding box center [55, 356] width 96 height 14
